Goal: Information Seeking & Learning: Learn about a topic

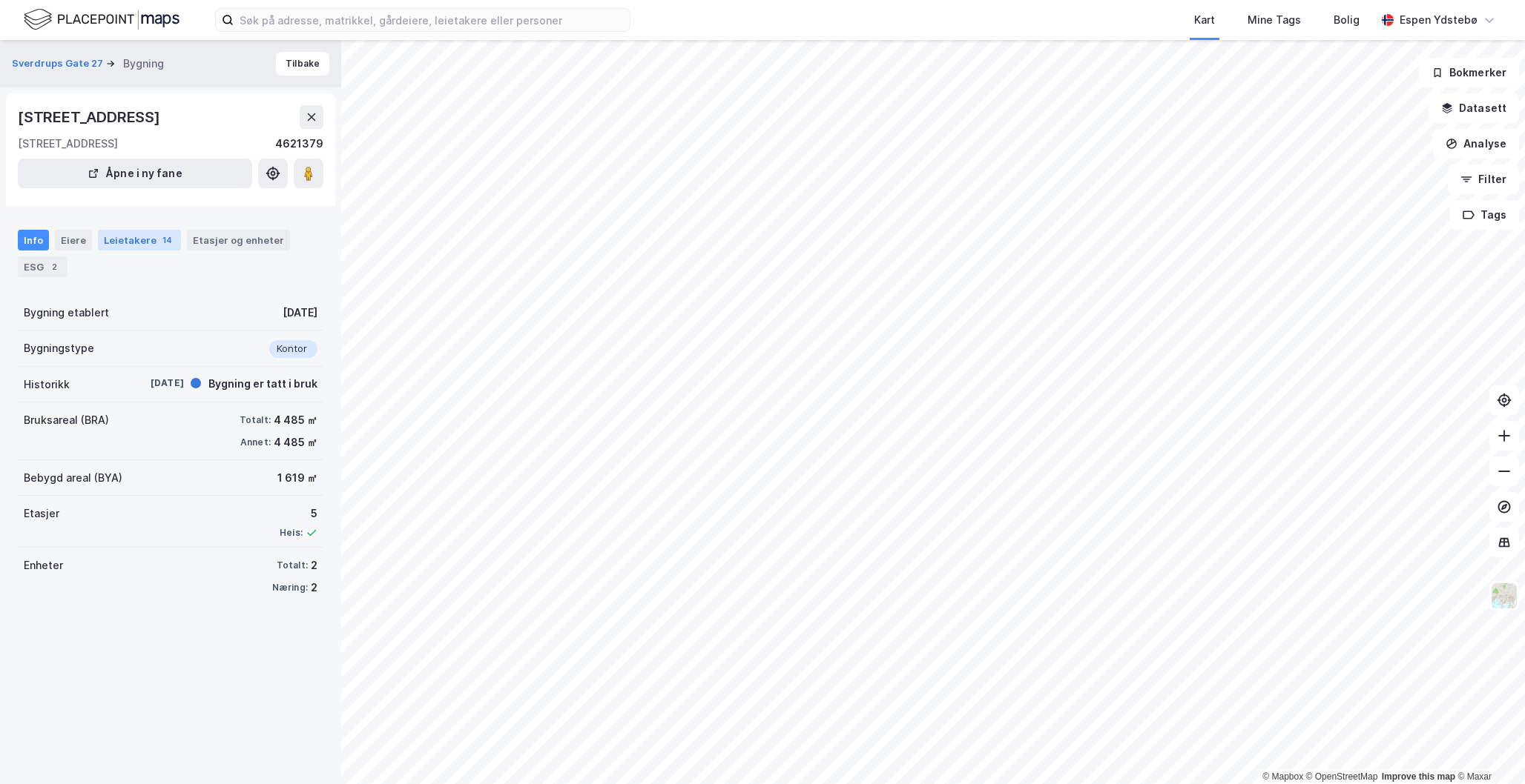
click at [133, 238] on div "Leietakere 14" at bounding box center [139, 240] width 83 height 21
